Goal: Find specific page/section: Find specific page/section

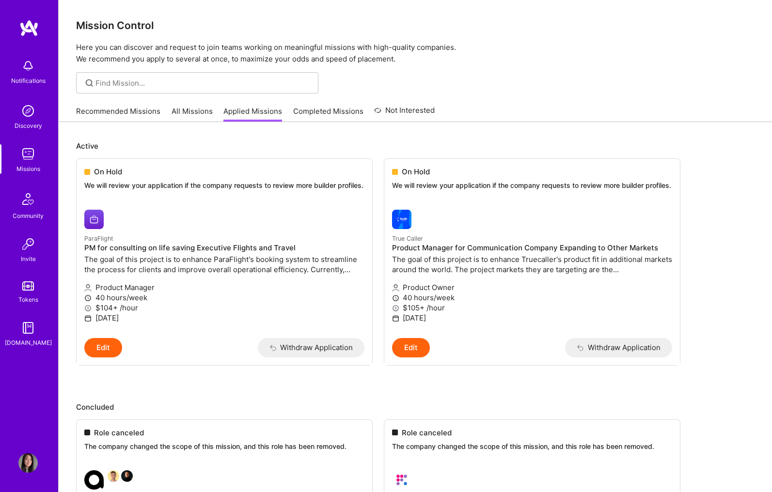
click at [134, 113] on link "Recommended Missions" at bounding box center [118, 114] width 84 height 16
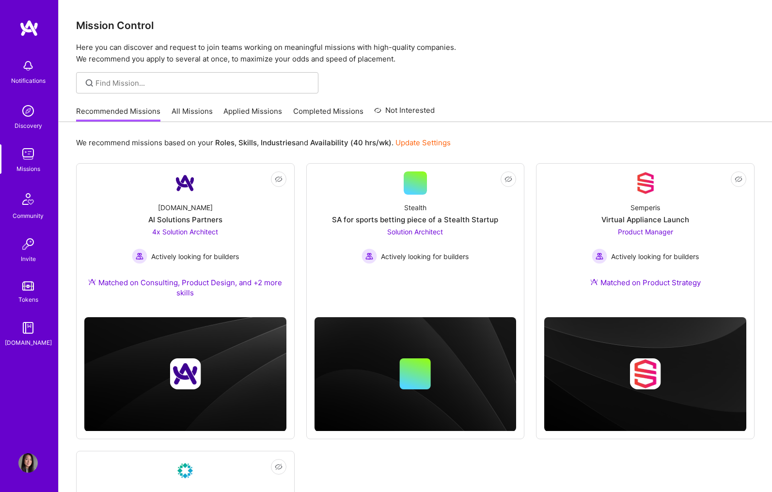
click at [632, 67] on div "Mission Control Here you can discover and request to join teams working on mean…" at bounding box center [415, 352] width 713 height 704
click at [547, 51] on p "Here you can discover and request to join teams working on meaningful missions …" at bounding box center [415, 53] width 678 height 23
